Goal: Task Accomplishment & Management: Manage account settings

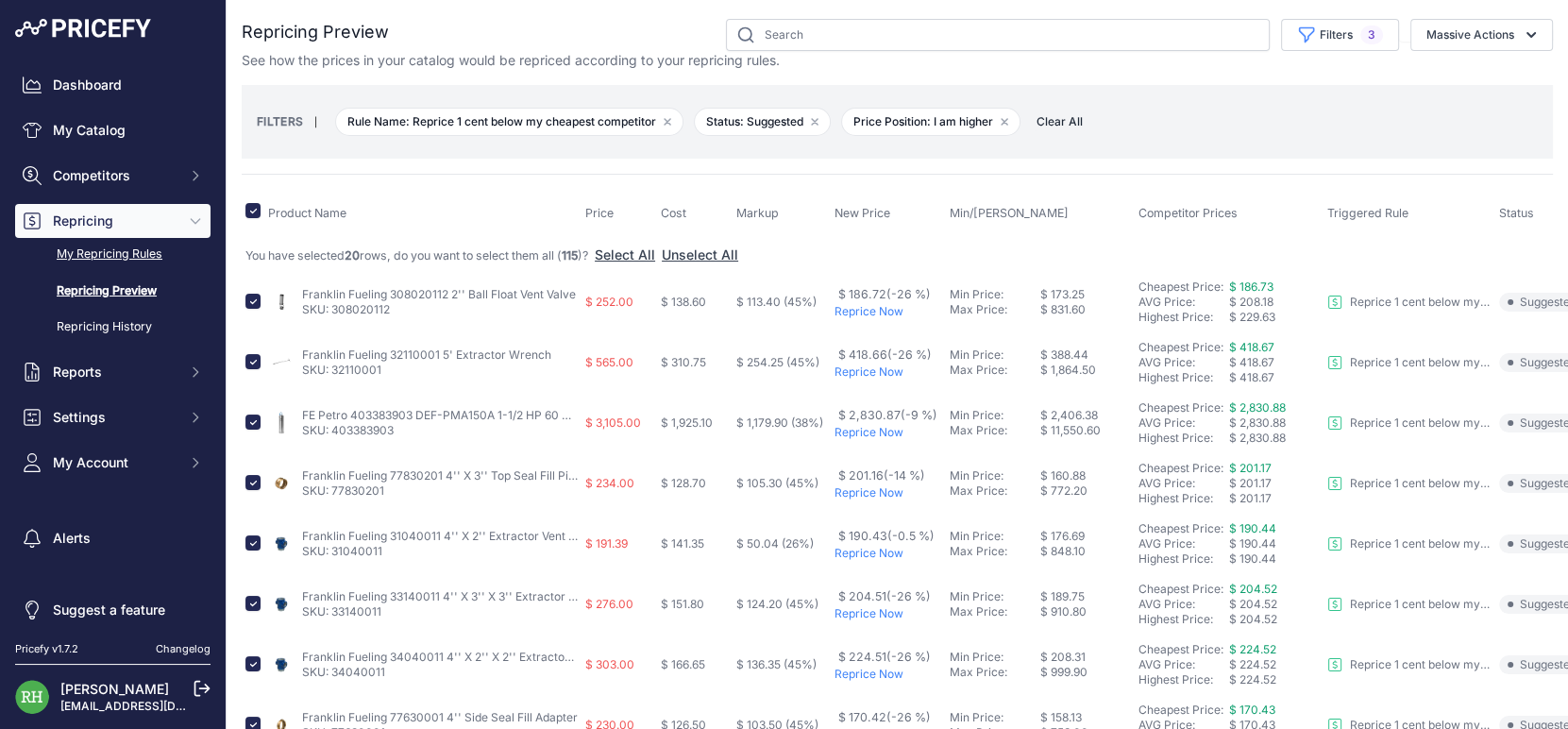
click at [116, 271] on link "My Repricing Rules" at bounding box center [113, 254] width 196 height 33
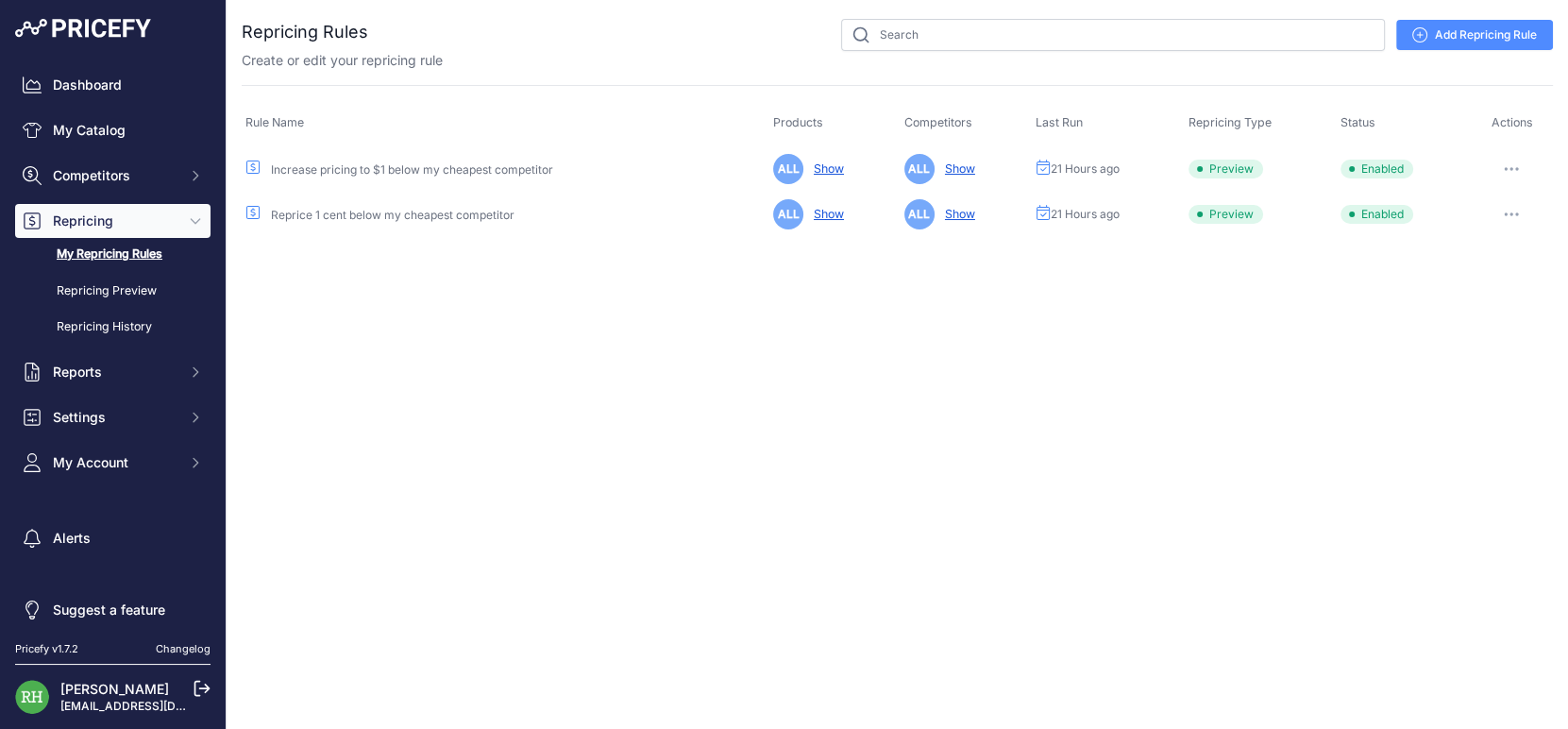
click at [1504, 171] on icon "button" at bounding box center [1512, 169] width 15 height 4
click at [1453, 254] on button "Run Preview" at bounding box center [1489, 239] width 121 height 31
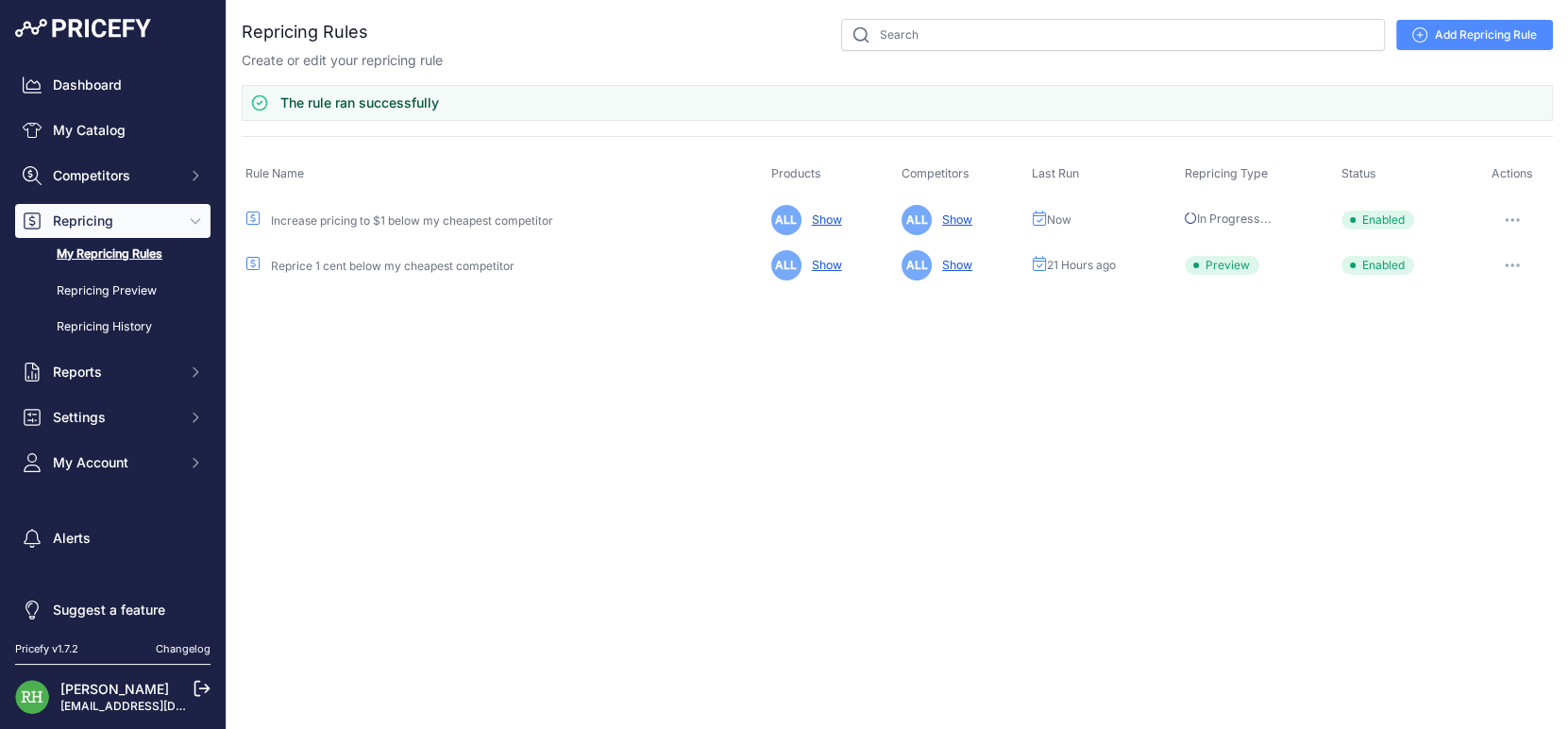
click at [1506, 266] on icon "button" at bounding box center [1507, 265] width 2 height 2
click at [1457, 350] on button "Run Preview" at bounding box center [1489, 335] width 121 height 31
click at [297, 403] on div "Close You are not connected to the internet." at bounding box center [897, 364] width 1342 height 729
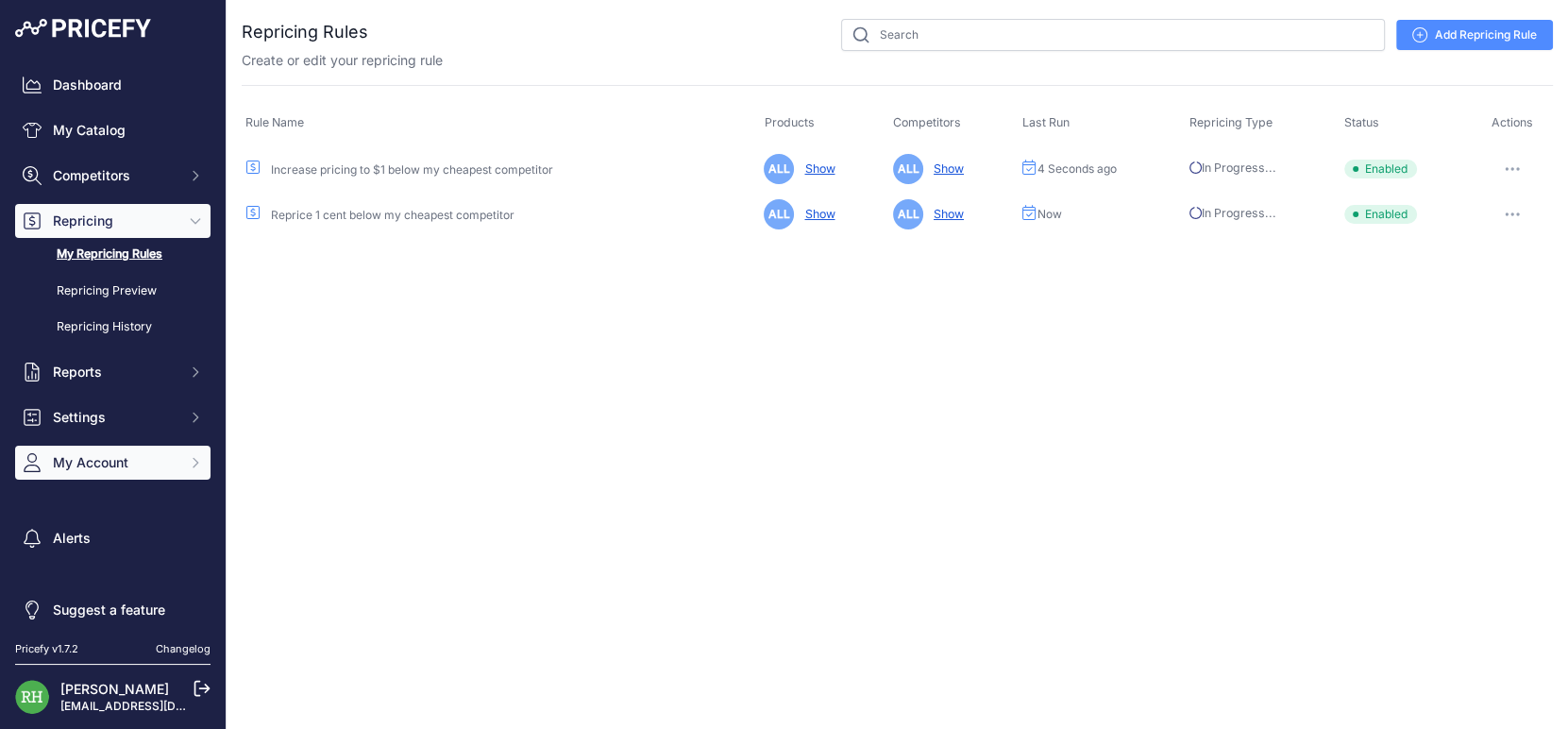
click at [177, 472] on span "My Account" at bounding box center [115, 463] width 124 height 19
click at [199, 466] on icon "Sidebar" at bounding box center [195, 463] width 9 height 5
click at [193, 479] on button "My Account" at bounding box center [113, 463] width 196 height 34
click at [167, 472] on span "My Account" at bounding box center [115, 463] width 124 height 19
click at [211, 479] on button "My Account" at bounding box center [113, 463] width 196 height 34
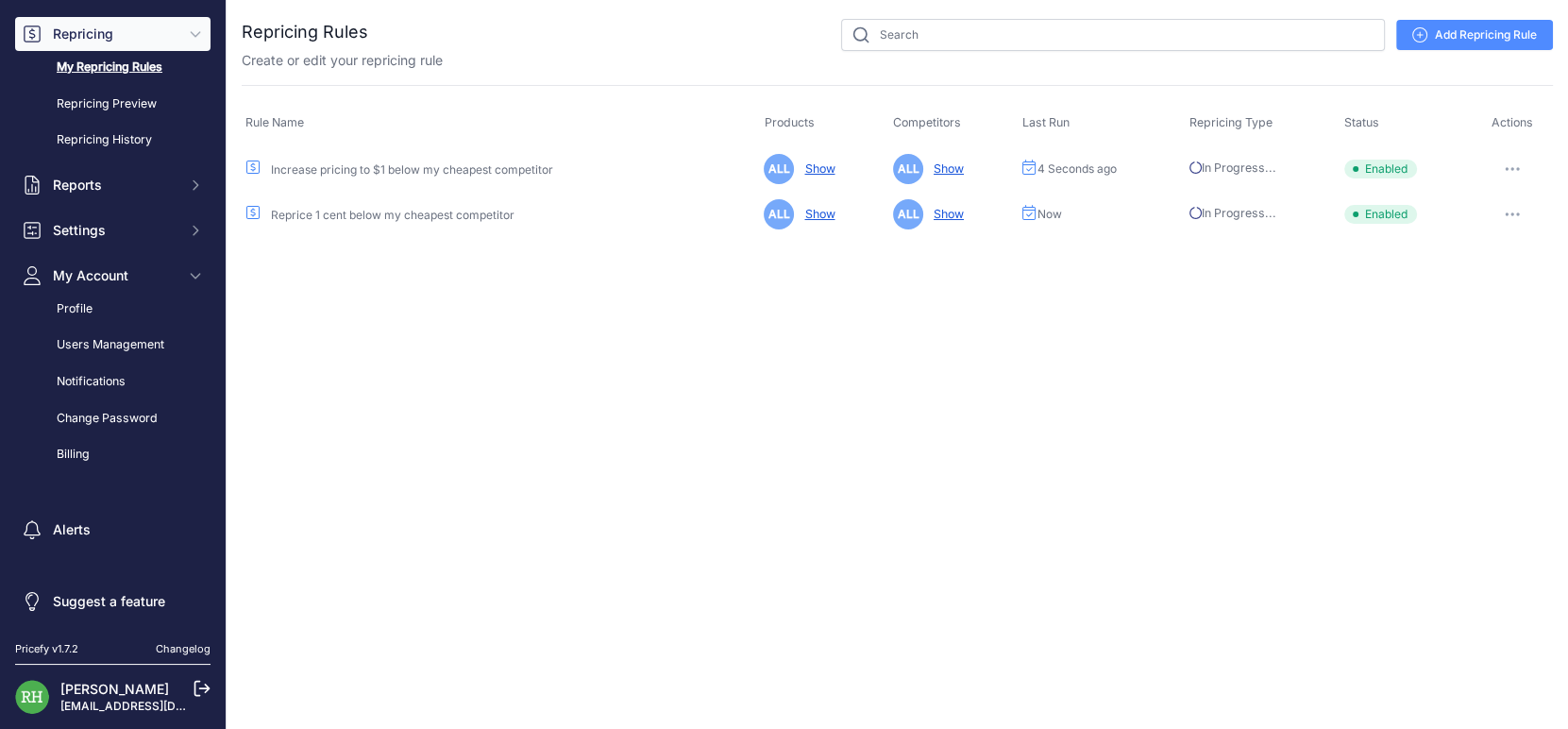
scroll to position [412, 0]
click at [162, 328] on link "Users Management" at bounding box center [113, 344] width 196 height 33
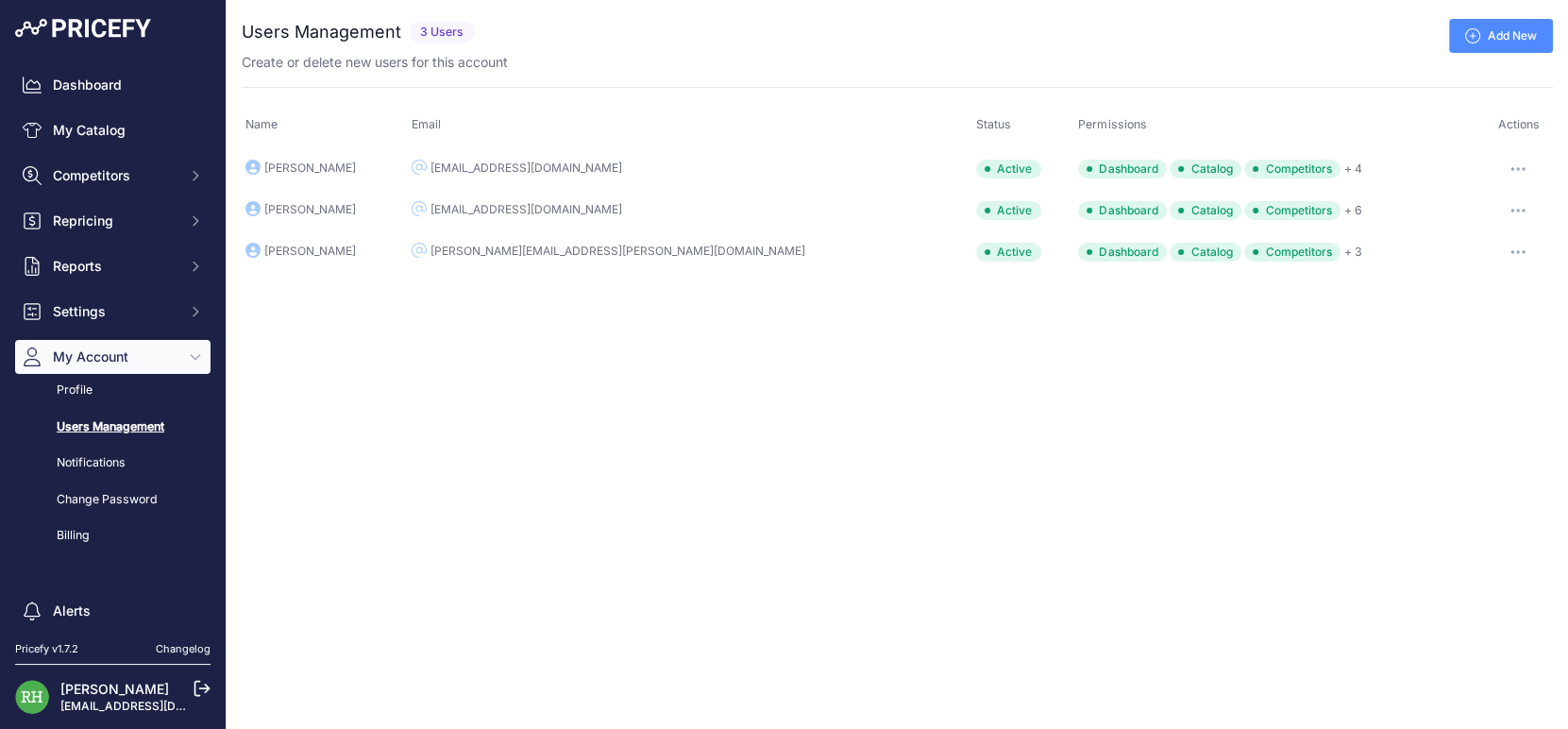
click at [1511, 171] on icon "button" at bounding box center [1518, 169] width 15 height 4
click at [1432, 223] on link "Edit" at bounding box center [1489, 209] width 121 height 31
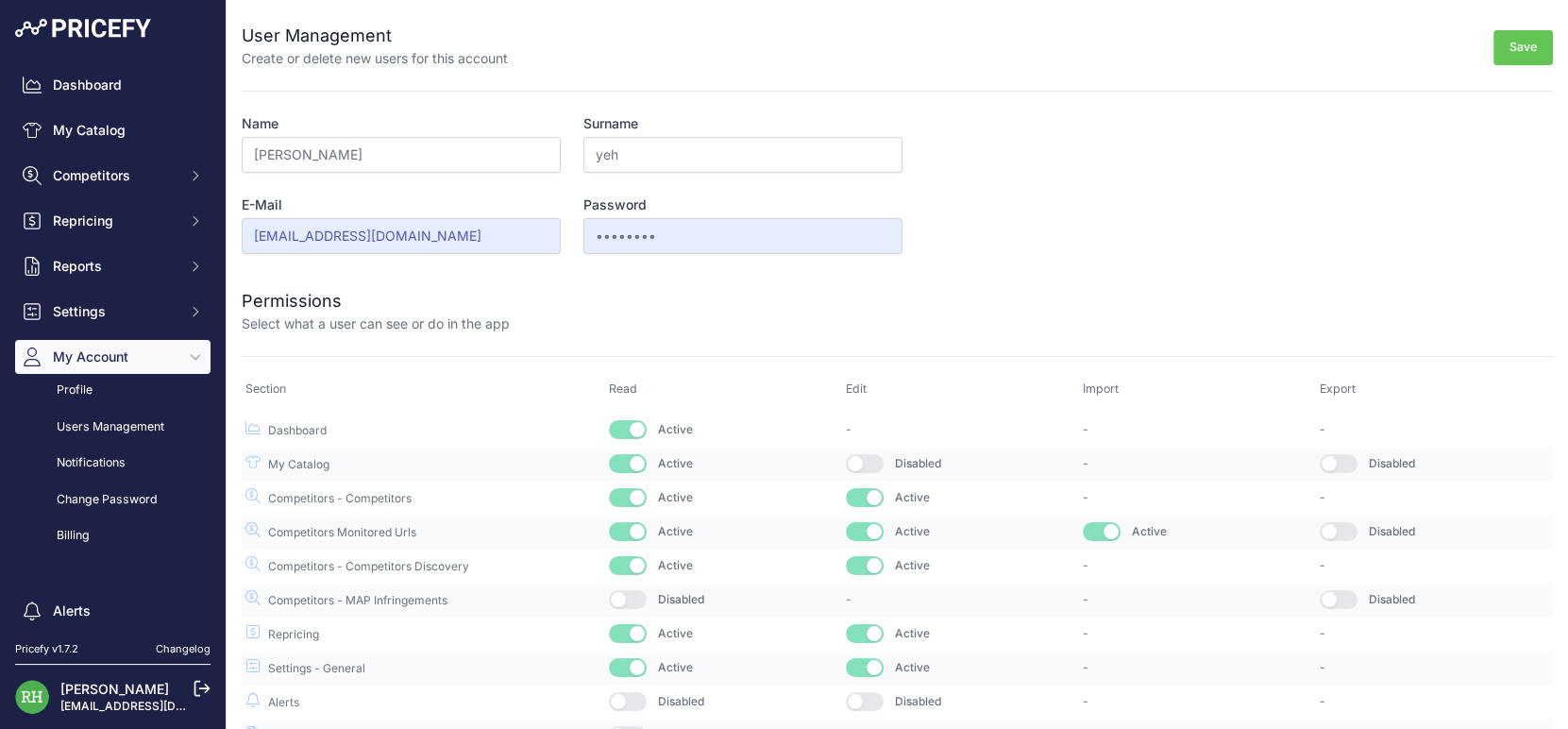
click at [880, 473] on button "button" at bounding box center [865, 464] width 38 height 19
click at [1327, 473] on button "button" at bounding box center [1339, 464] width 38 height 19
click at [1323, 541] on button "button" at bounding box center [1339, 531] width 38 height 19
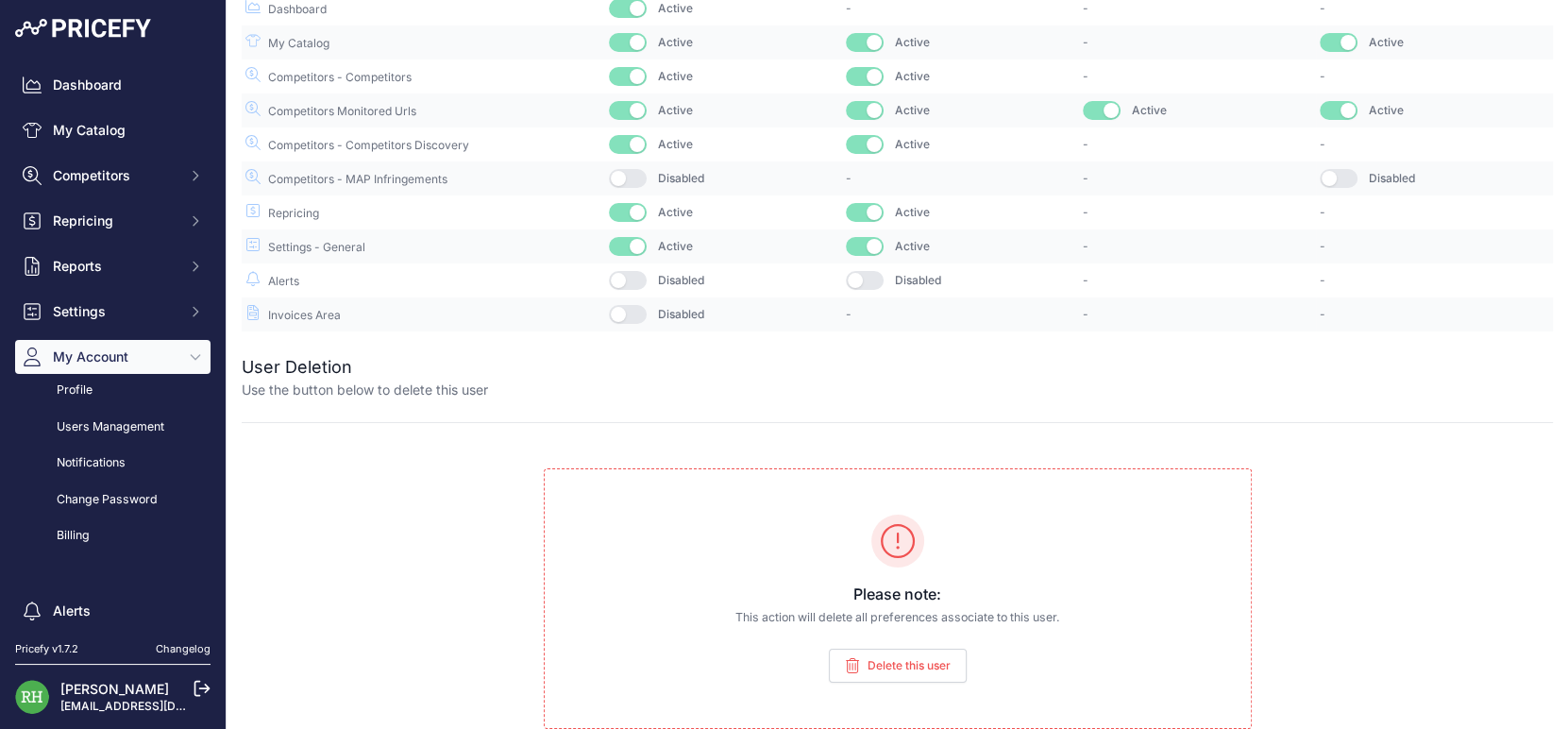
click at [1329, 169] on button "button" at bounding box center [1339, 178] width 38 height 19
click at [884, 271] on button "button" at bounding box center [865, 281] width 38 height 19
click at [647, 169] on button "button" at bounding box center [628, 178] width 38 height 19
click at [647, 271] on button "button" at bounding box center [628, 281] width 38 height 19
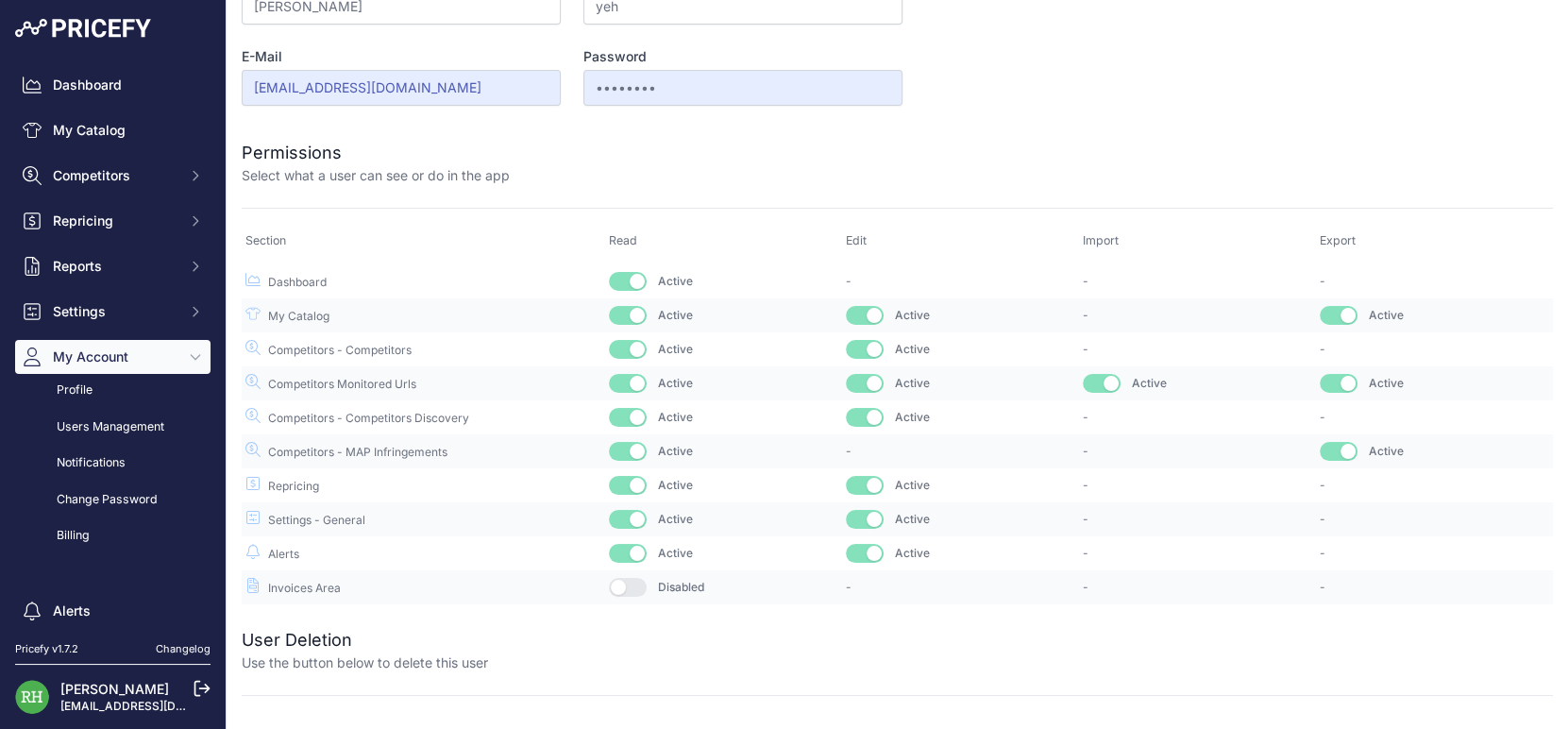
scroll to position [0, 0]
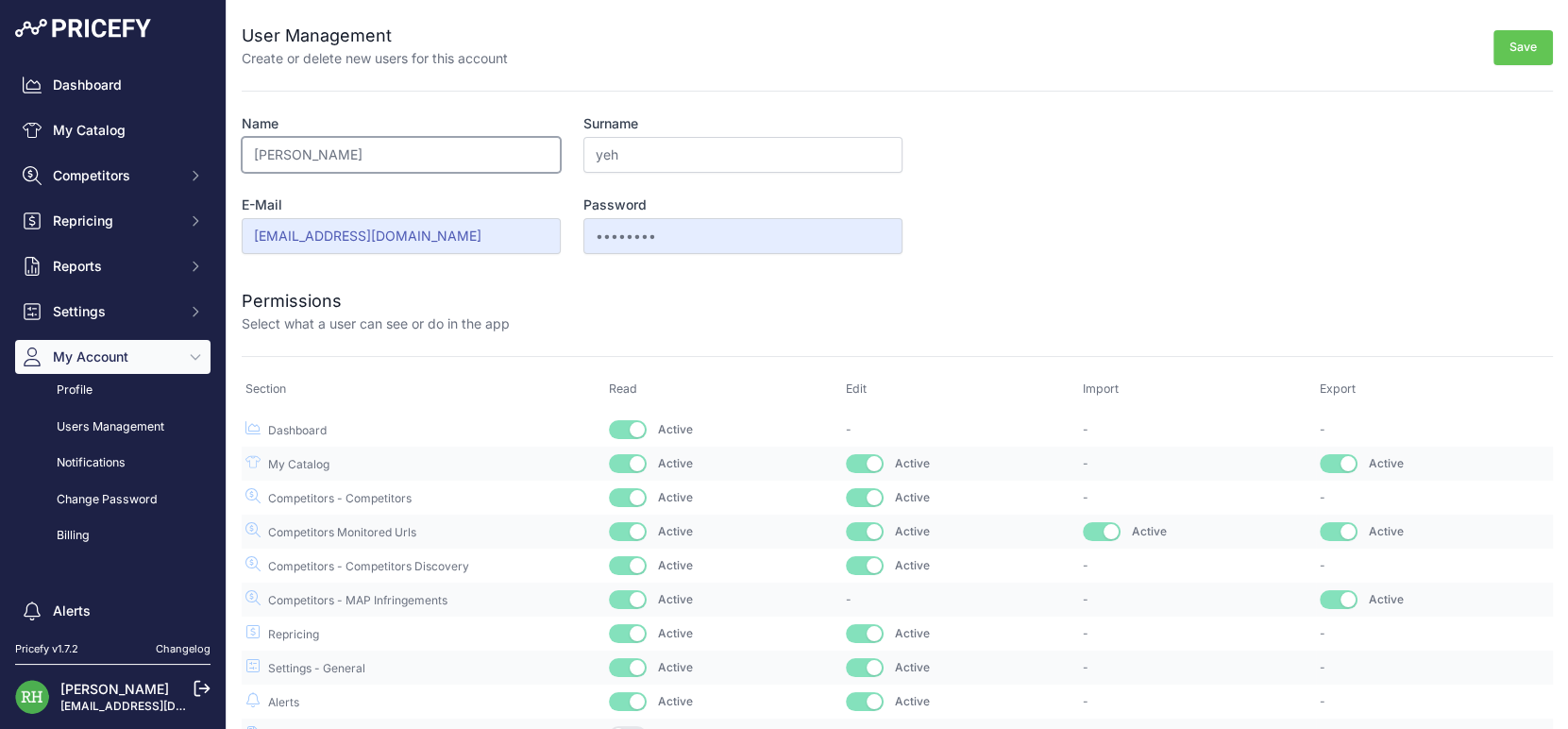
click at [476, 173] on input "betty" at bounding box center [401, 155] width 319 height 36
click at [395, 173] on input "betty" at bounding box center [401, 155] width 319 height 36
type input "Betty"
type input "Totaro"
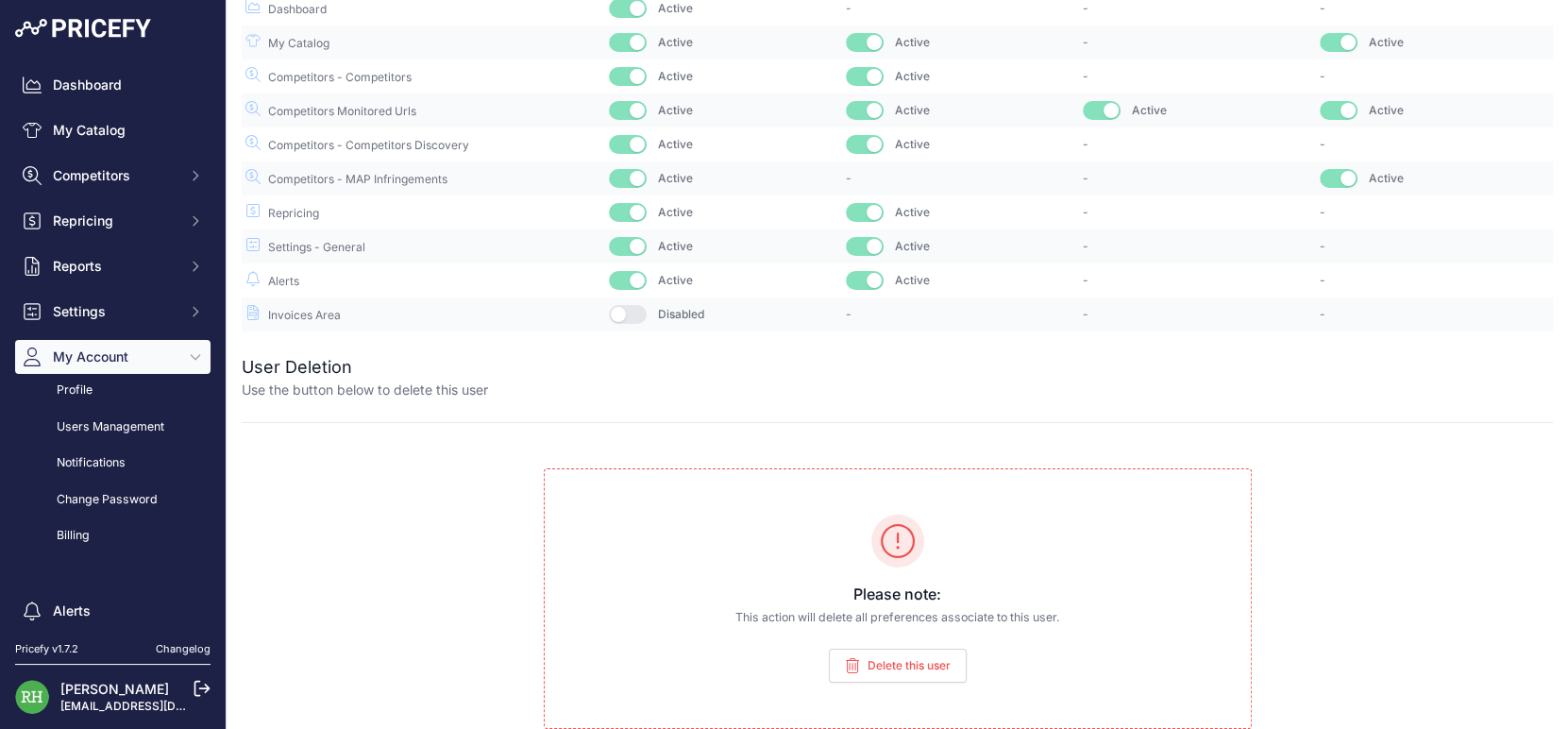
scroll to position [66, 0]
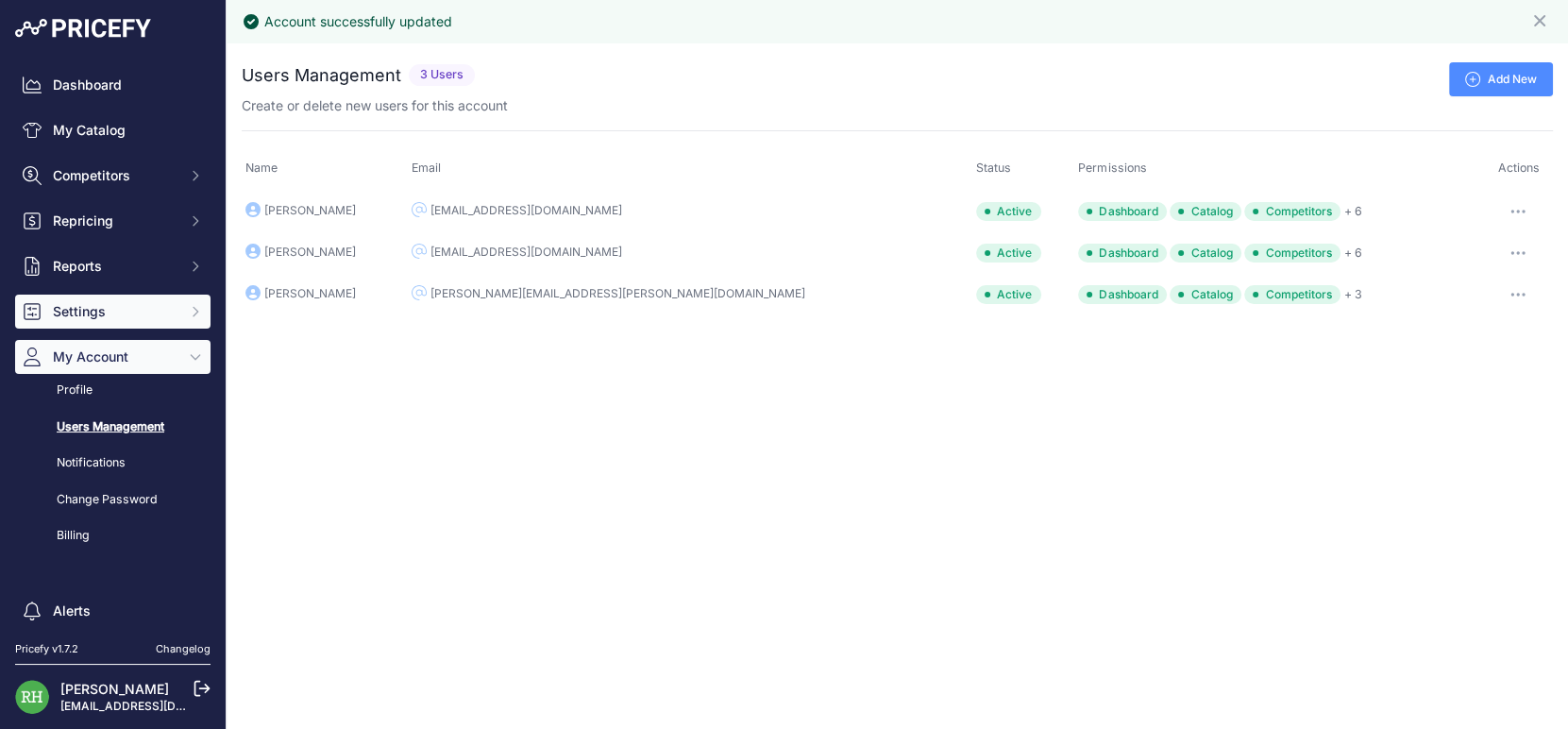
click at [203, 319] on icon "Sidebar" at bounding box center [196, 311] width 15 height 15
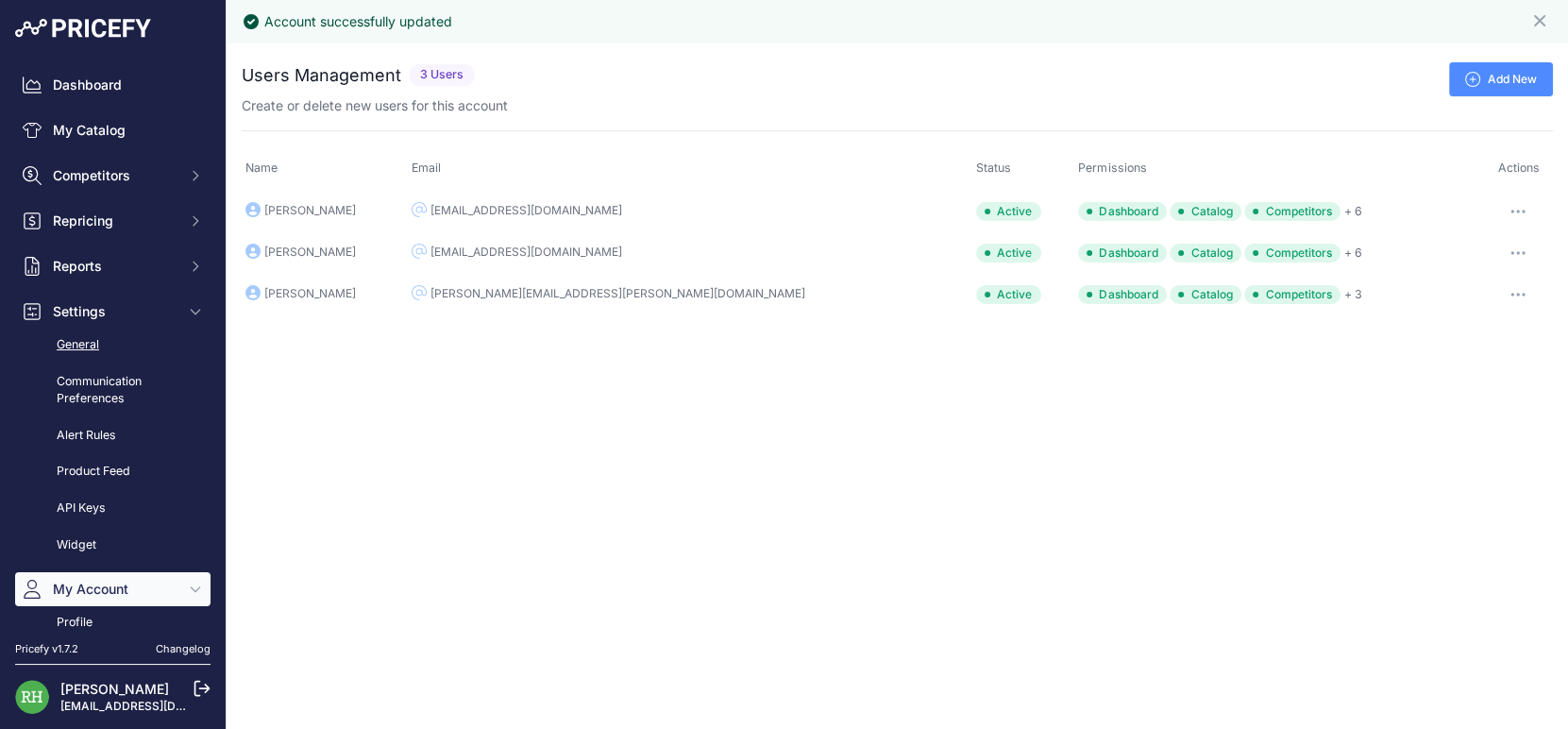
click at [113, 362] on link "General" at bounding box center [113, 344] width 196 height 33
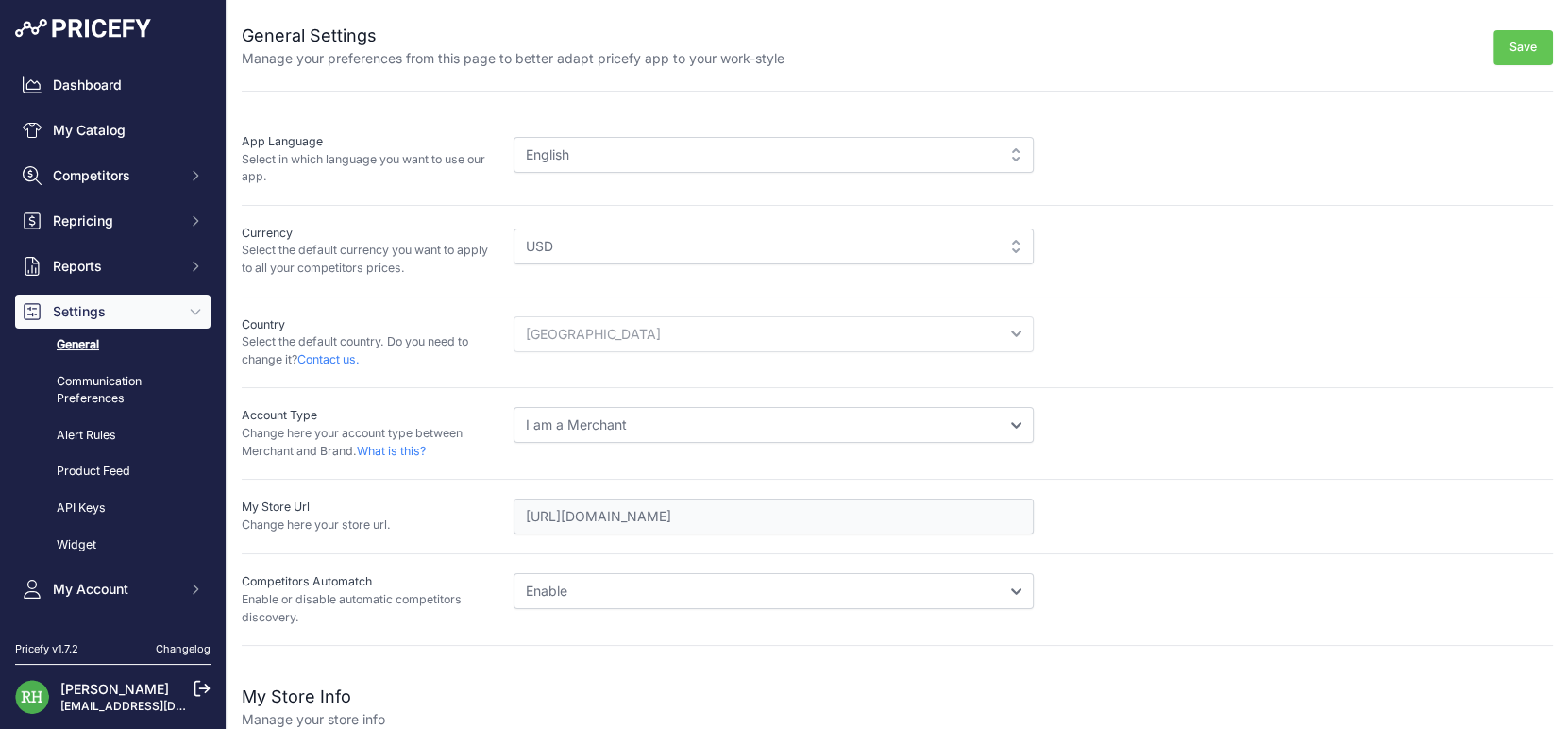
scroll to position [540, 0]
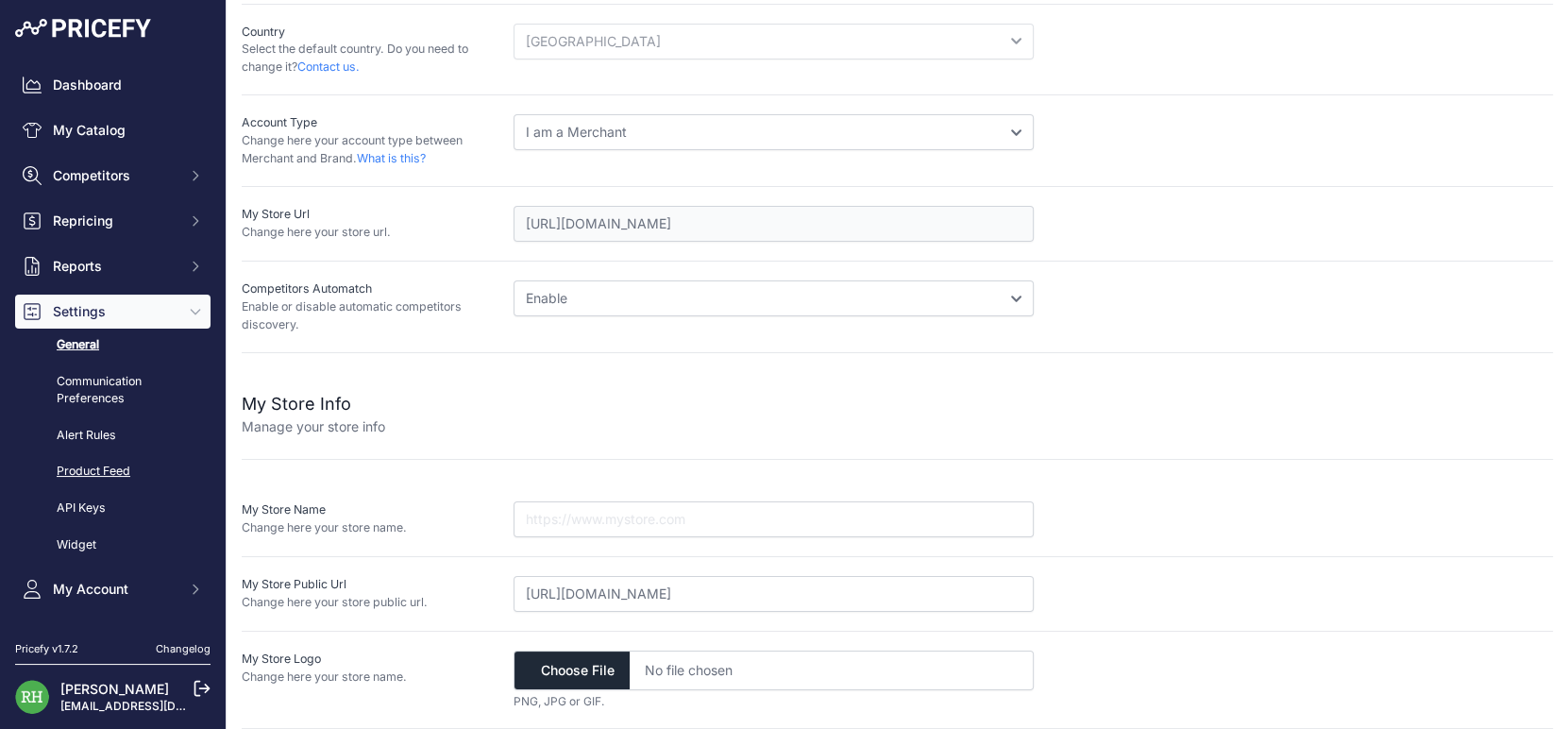
click at [116, 488] on link "Product Feed" at bounding box center [113, 471] width 196 height 33
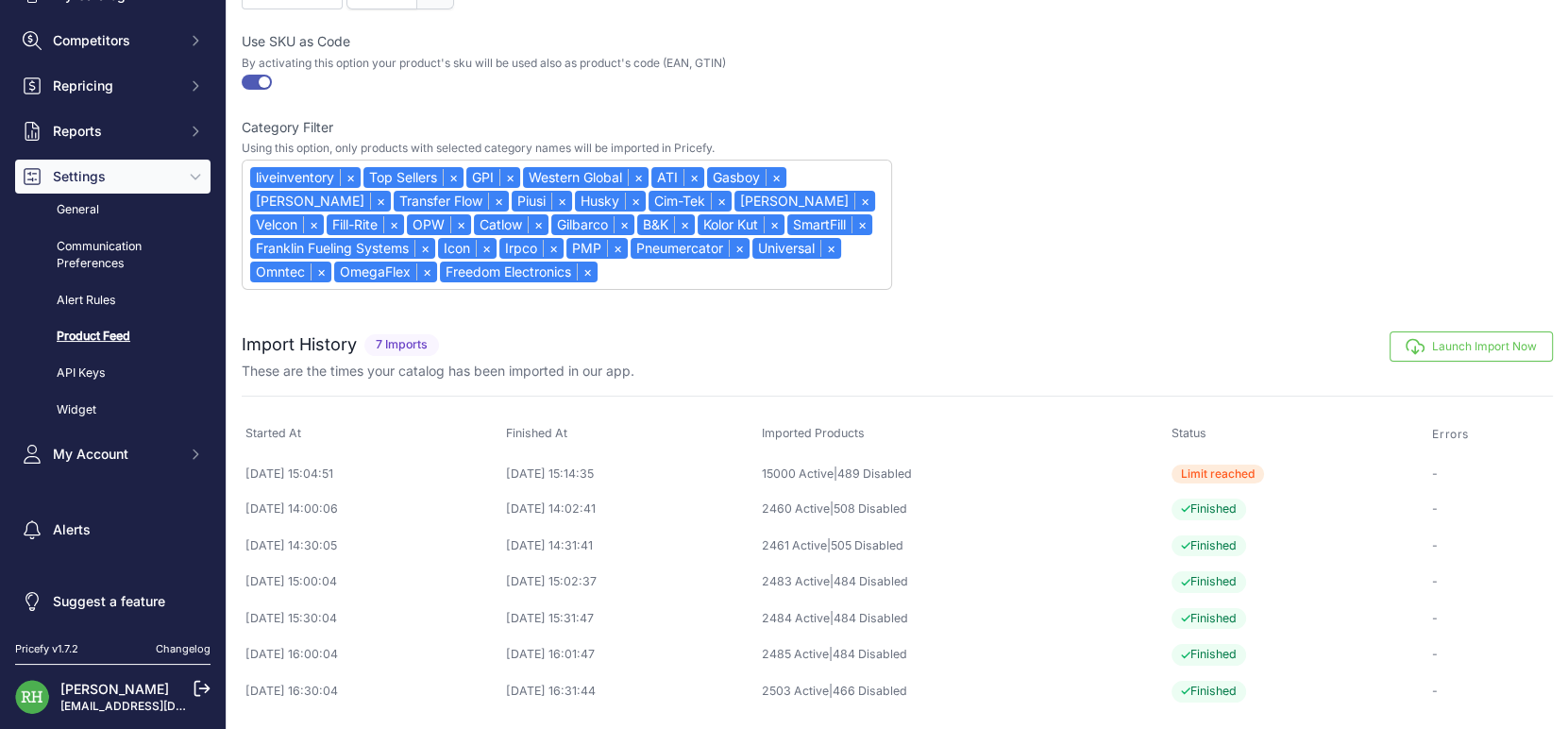
scroll to position [348, 0]
click at [203, 447] on icon "Sidebar" at bounding box center [196, 454] width 15 height 15
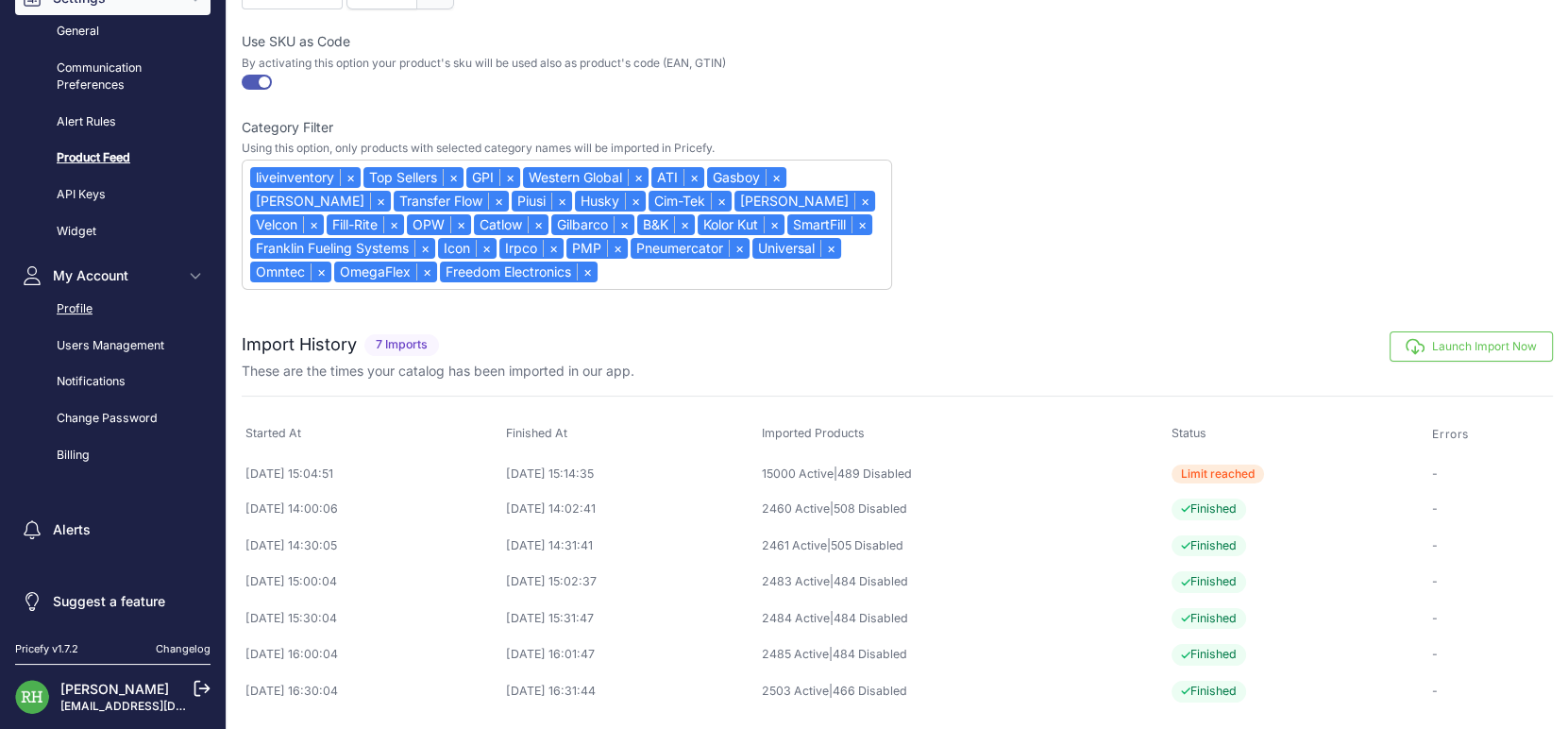
click at [97, 325] on link "Profile" at bounding box center [113, 309] width 196 height 33
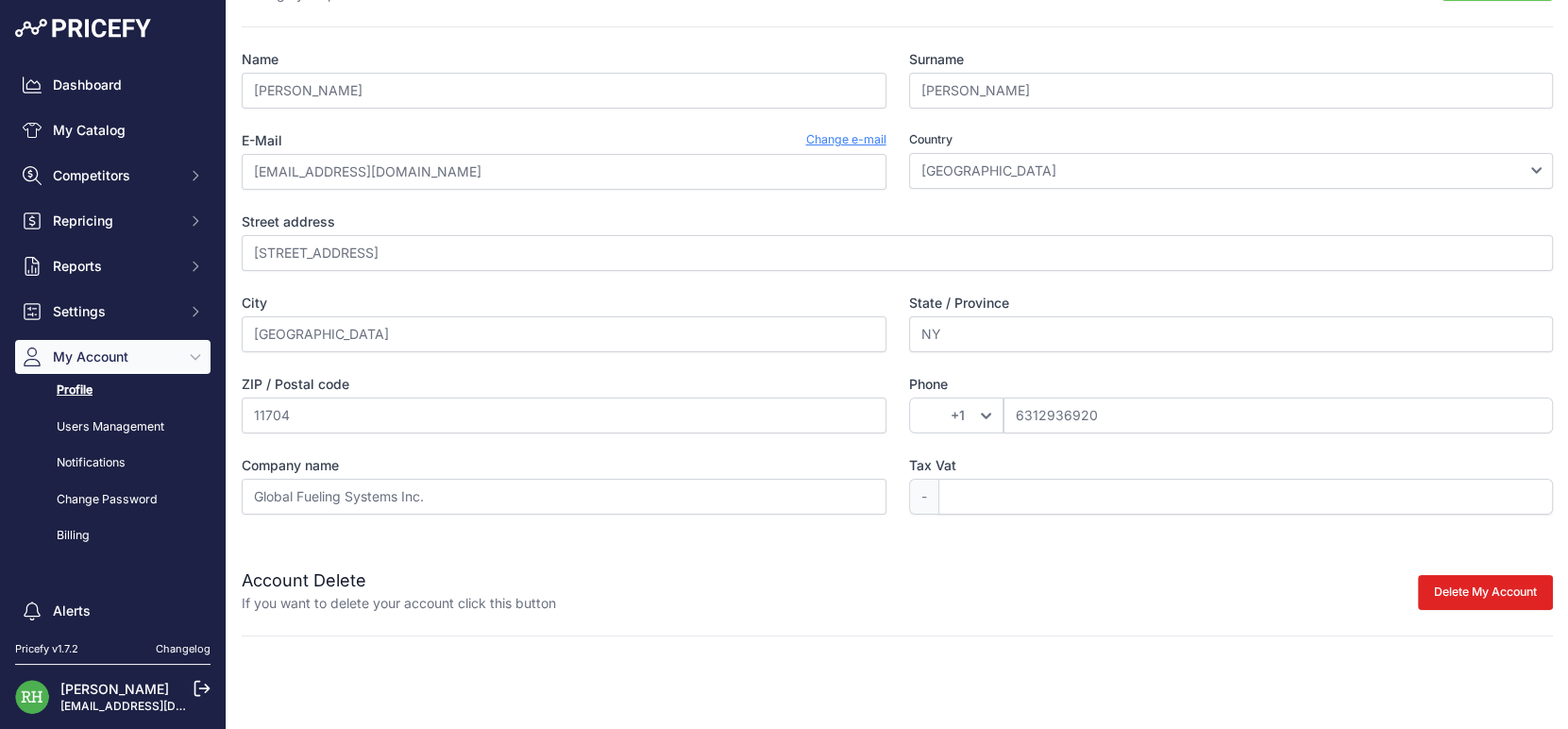
scroll to position [140, 0]
click at [203, 183] on icon "Sidebar" at bounding box center [196, 176] width 15 height 15
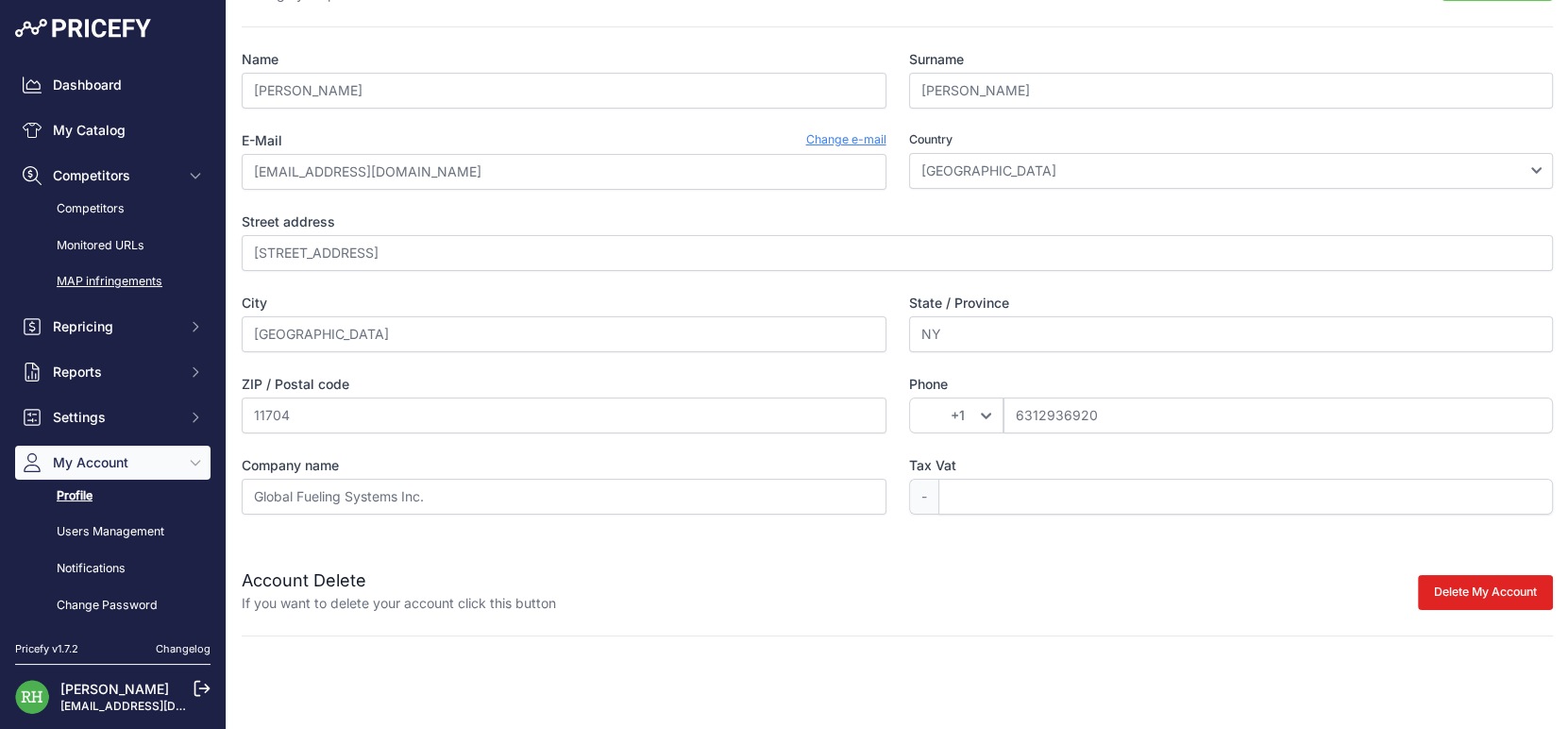
click at [112, 299] on link "MAP infringements" at bounding box center [113, 281] width 196 height 33
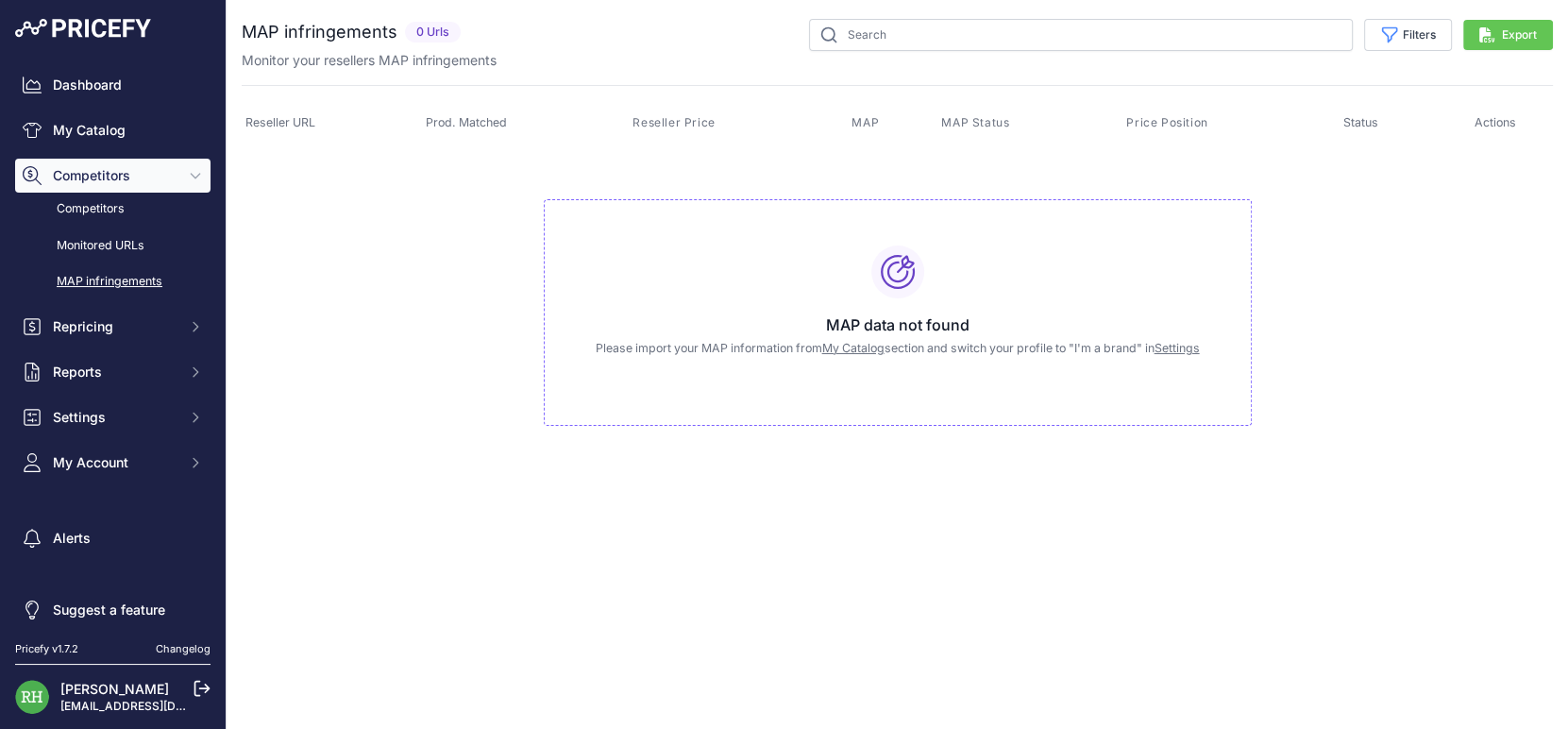
drag, startPoint x: 790, startPoint y: 303, endPoint x: 625, endPoint y: 312, distance: 165.2
click at [625, 312] on div "MAP data not found Please import your MAP information from My Catalog section a…" at bounding box center [898, 313] width 708 height 227
